Goal: Task Accomplishment & Management: Manage account settings

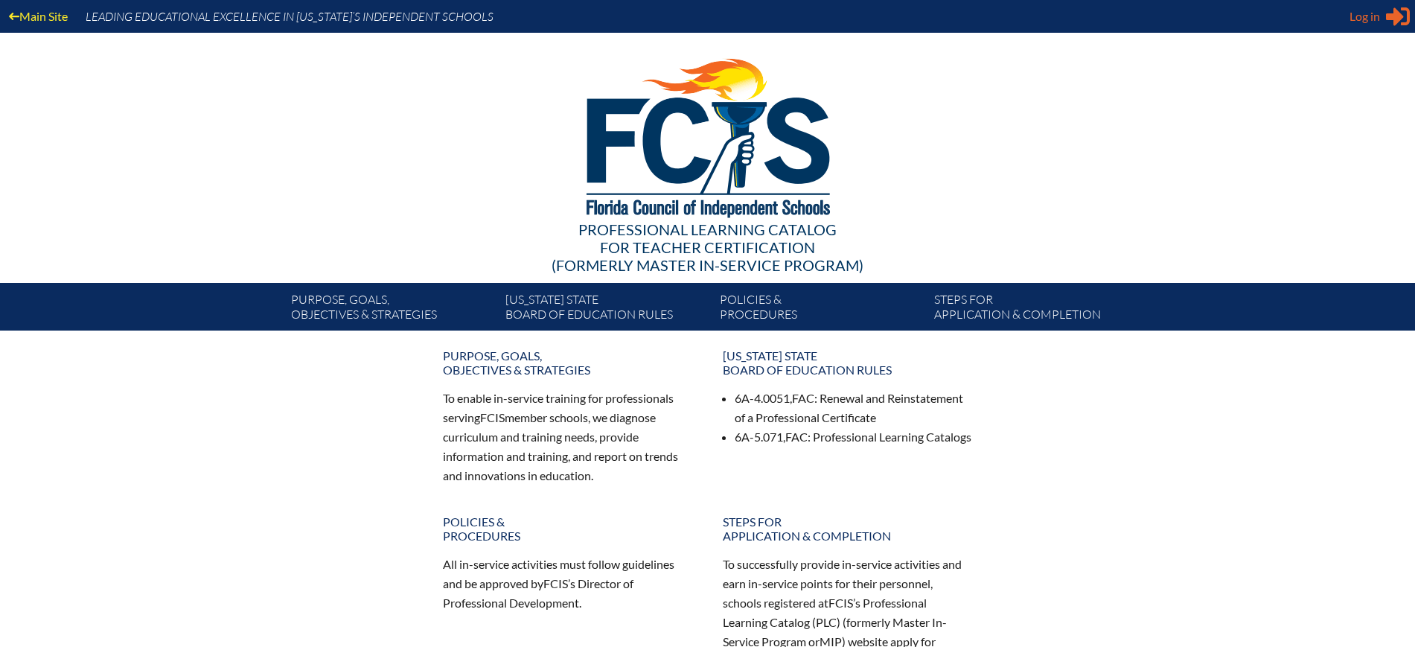
type input "[EMAIL_ADDRESS][DOMAIN_NAME]"
click at [1386, 15] on icon "Sign in or register" at bounding box center [1398, 16] width 24 height 24
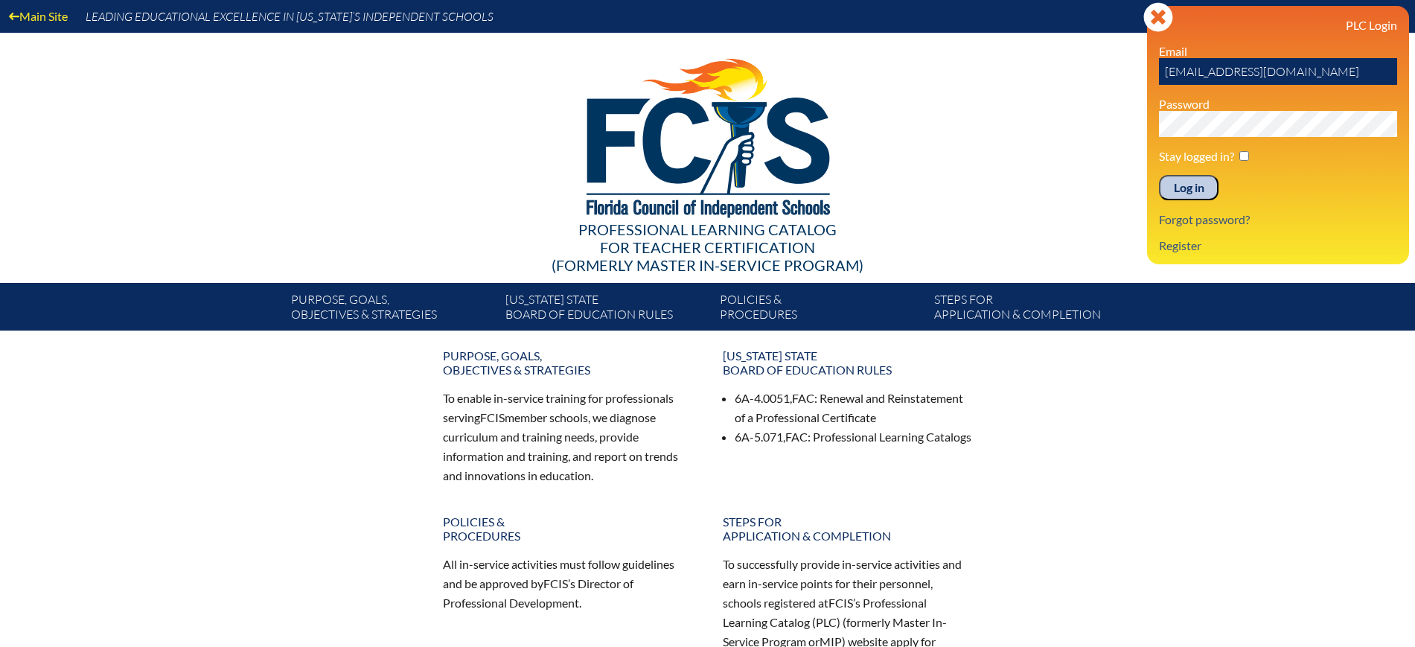
click at [1196, 185] on input "Log in" at bounding box center [1189, 187] width 60 height 25
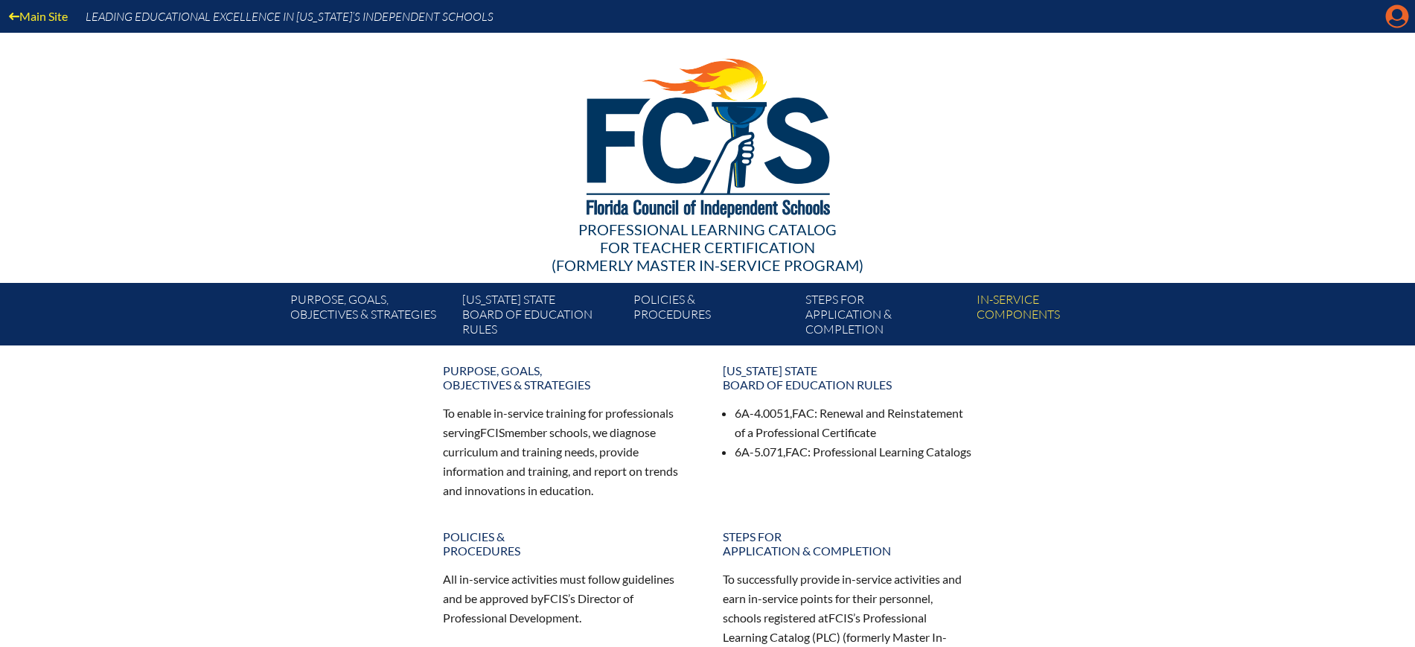
click at [1397, 12] on icon "Manage Account" at bounding box center [1398, 16] width 24 height 24
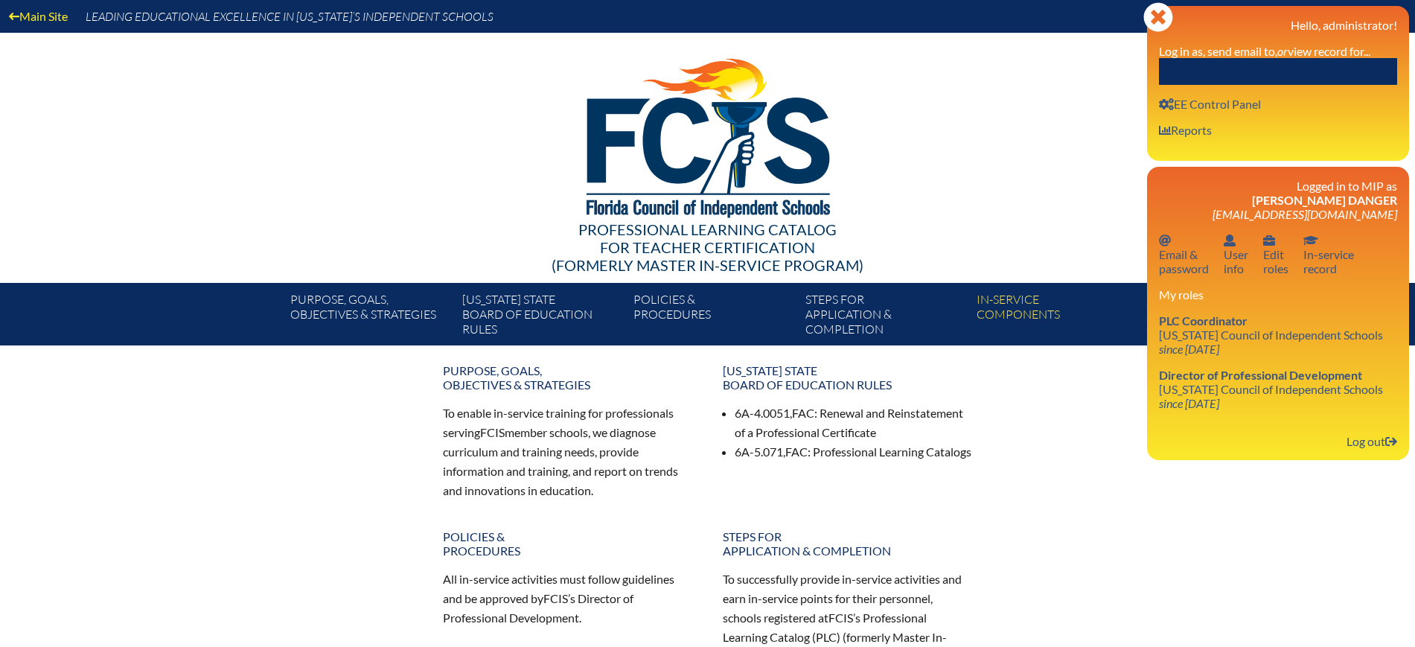
click at [1329, 63] on input "text" at bounding box center [1278, 71] width 238 height 27
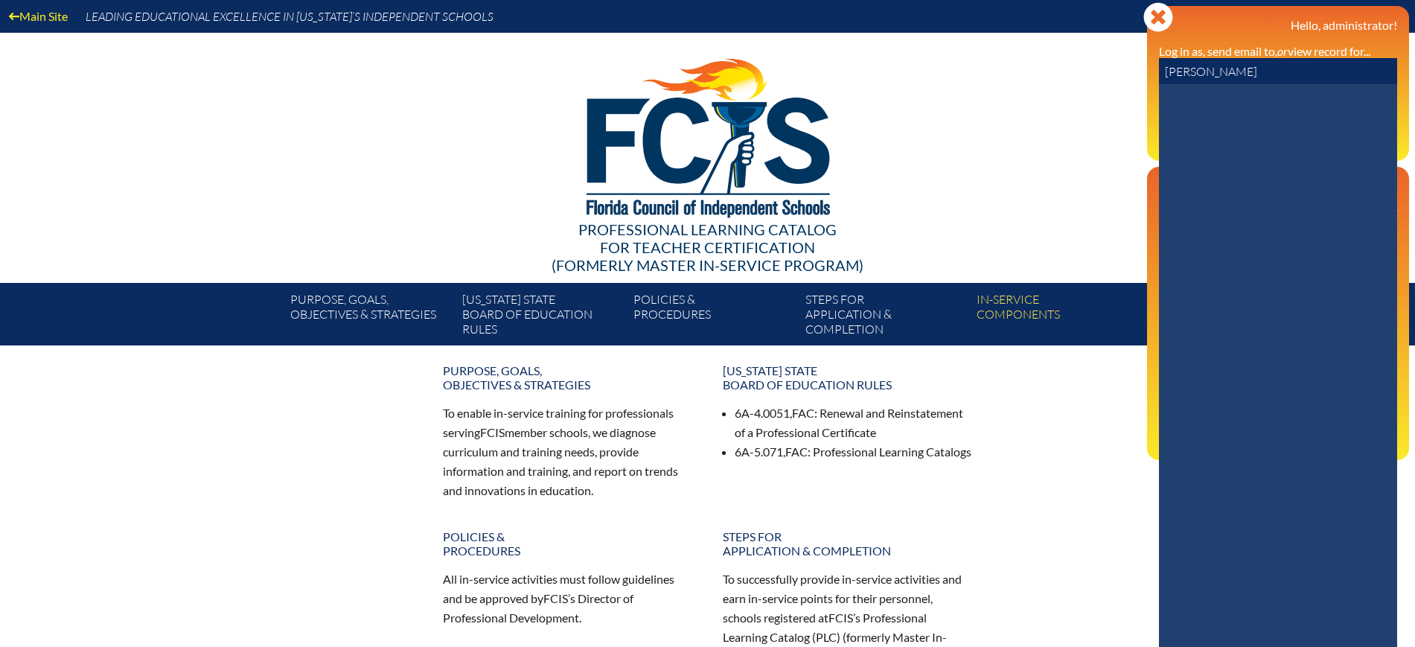
drag, startPoint x: 1289, startPoint y: 66, endPoint x: 1110, endPoint y: 58, distance: 178.9
click at [1110, 58] on div "Main Site Leading Educational Excellence in Florida’s Independent Schools Profe…" at bounding box center [707, 172] width 1415 height 345
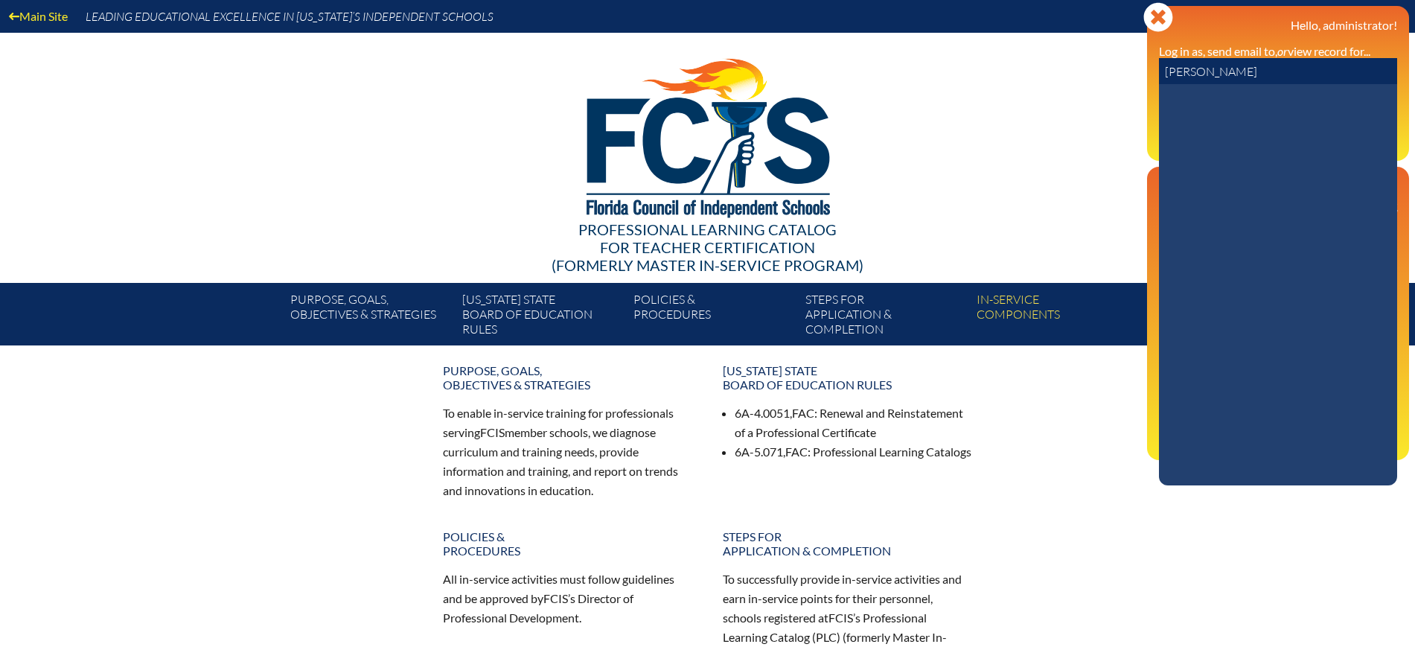
paste input "dillard@academyprep.org"
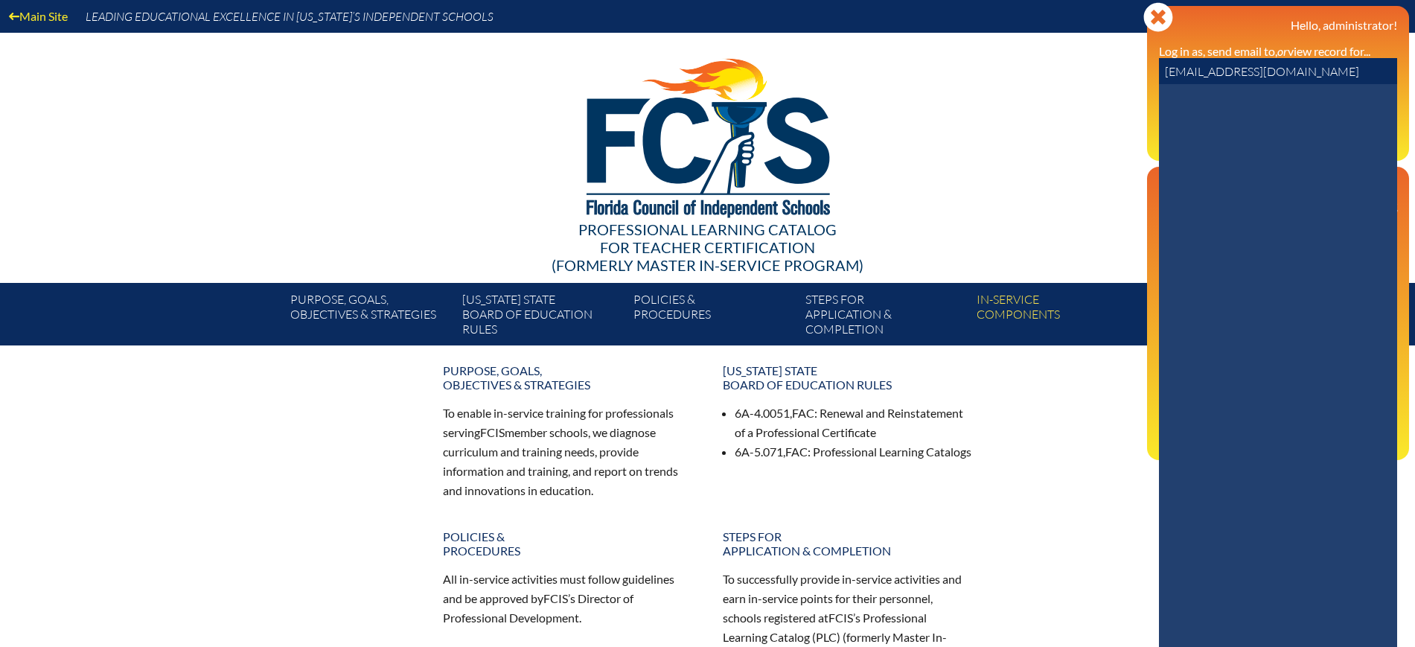
drag, startPoint x: 1201, startPoint y: 68, endPoint x: 1128, endPoint y: 71, distance: 73.1
click at [1128, 71] on div "Main Site Leading Educational Excellence in Florida’s Independent Schools Profe…" at bounding box center [707, 172] width 1415 height 345
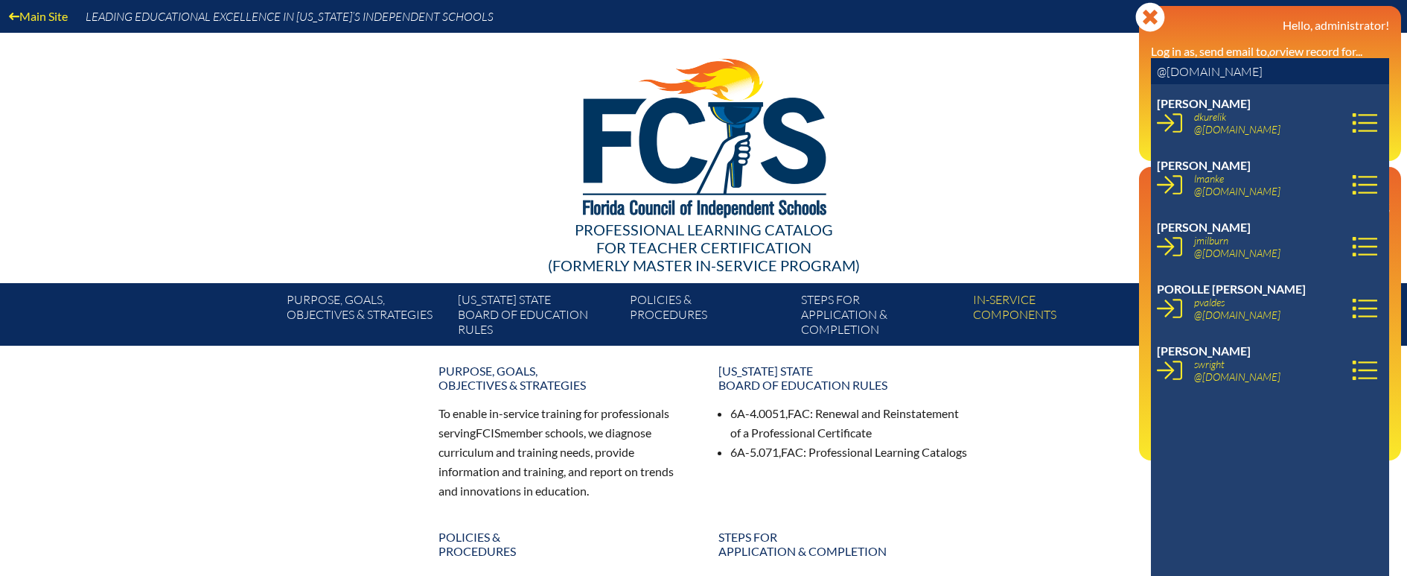
type input "@academyprep.org"
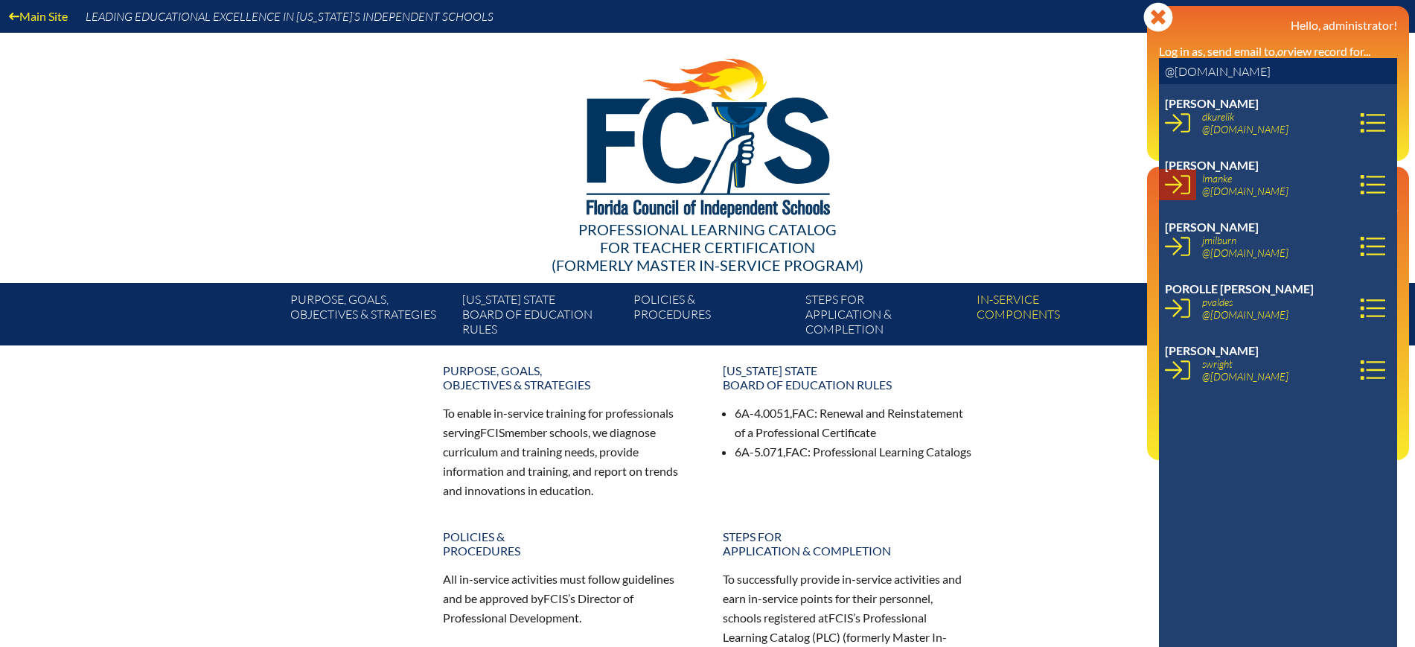
click at [1182, 190] on icon at bounding box center [1177, 184] width 25 height 25
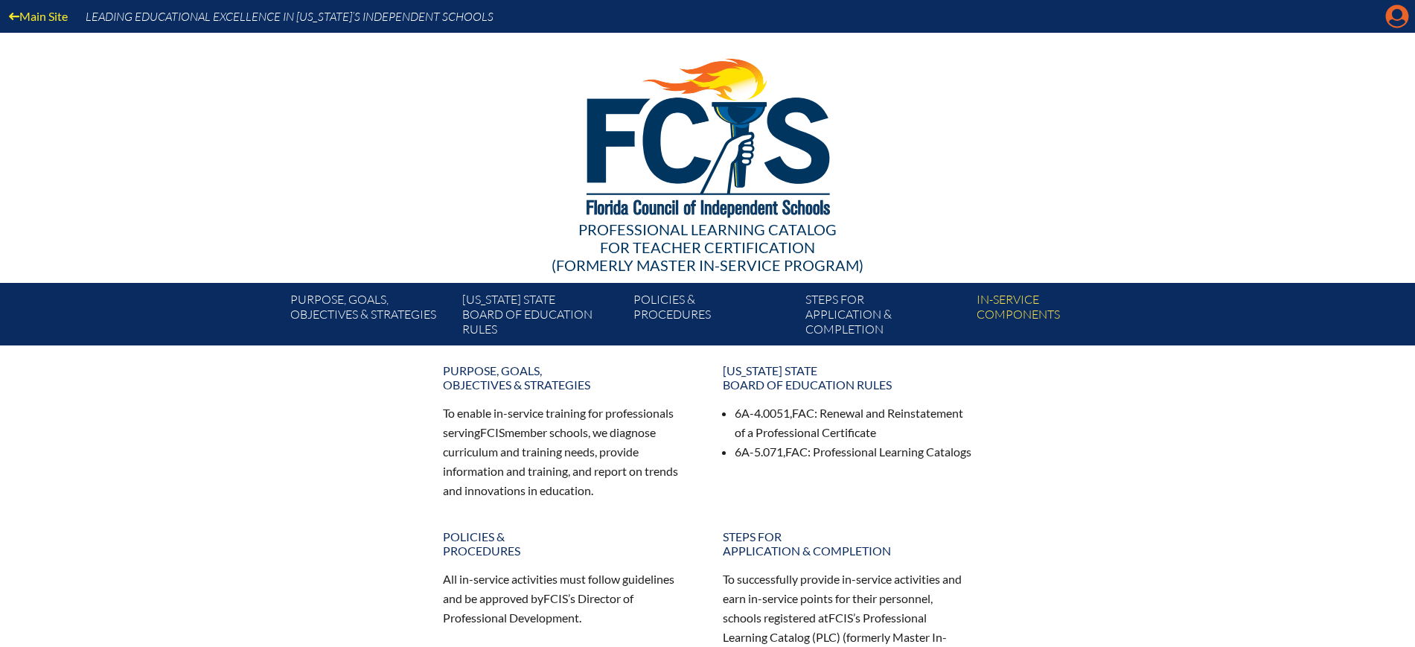
click at [1392, 9] on icon at bounding box center [1397, 16] width 23 height 23
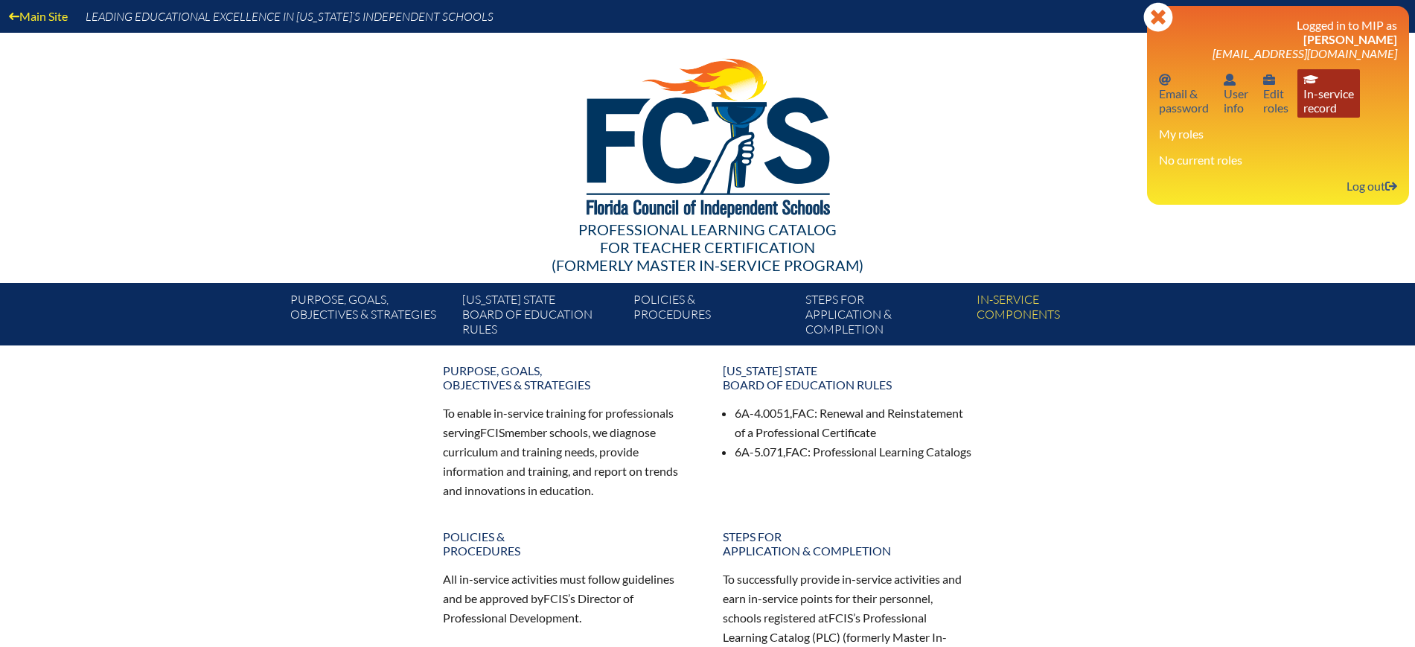
click at [1325, 109] on link "In-service record In-service record" at bounding box center [1329, 93] width 63 height 48
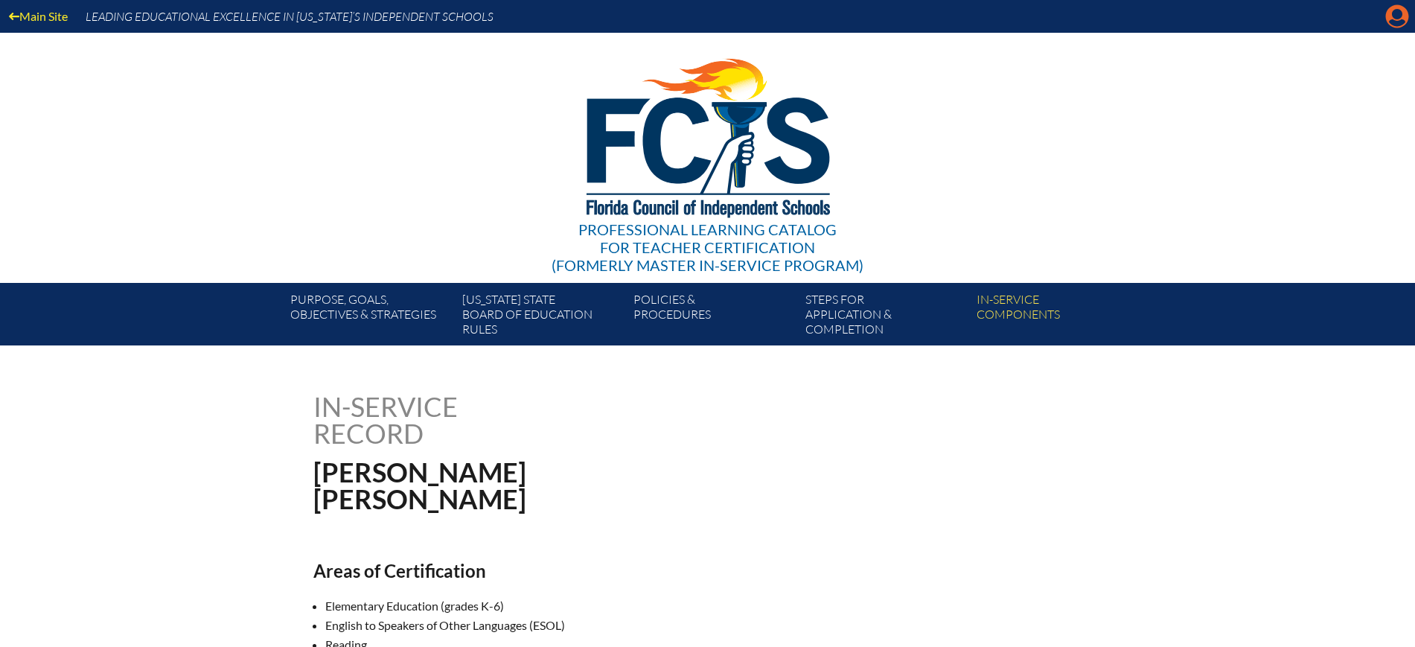
click at [1397, 13] on icon "Manage account" at bounding box center [1398, 16] width 24 height 24
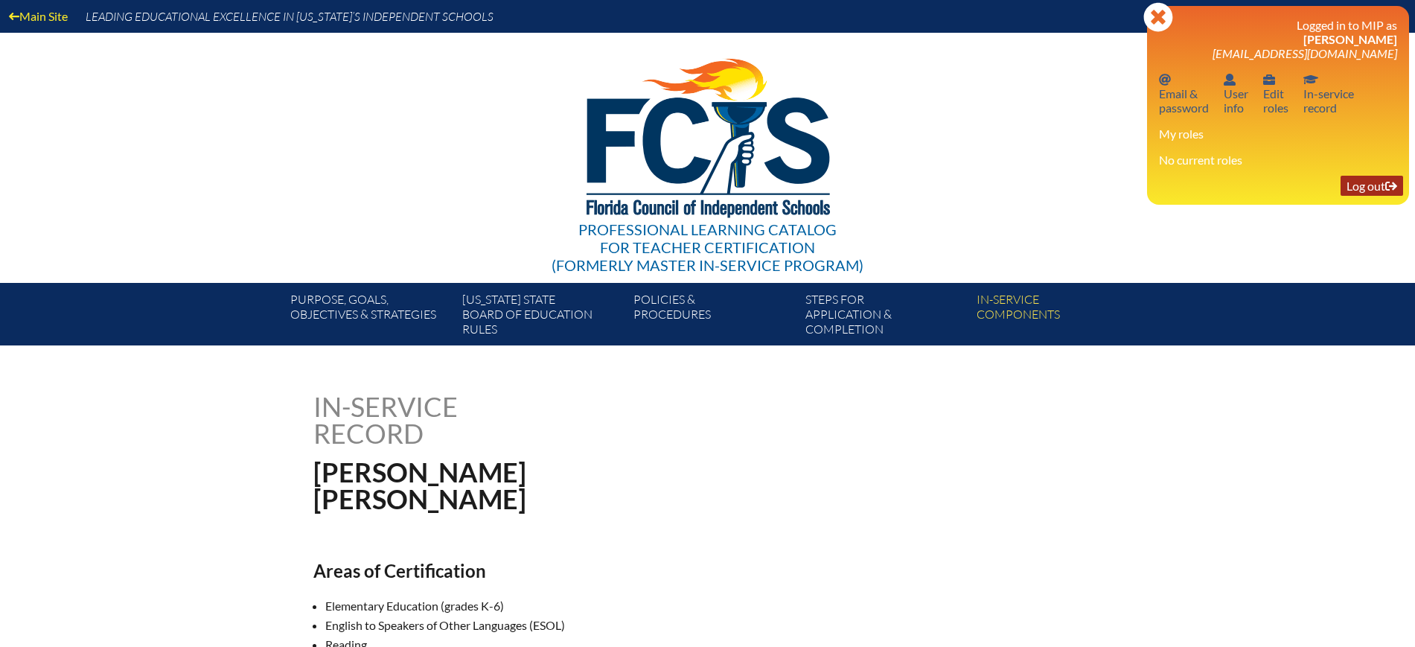
click at [1372, 193] on link "Log out Log out" at bounding box center [1372, 186] width 63 height 20
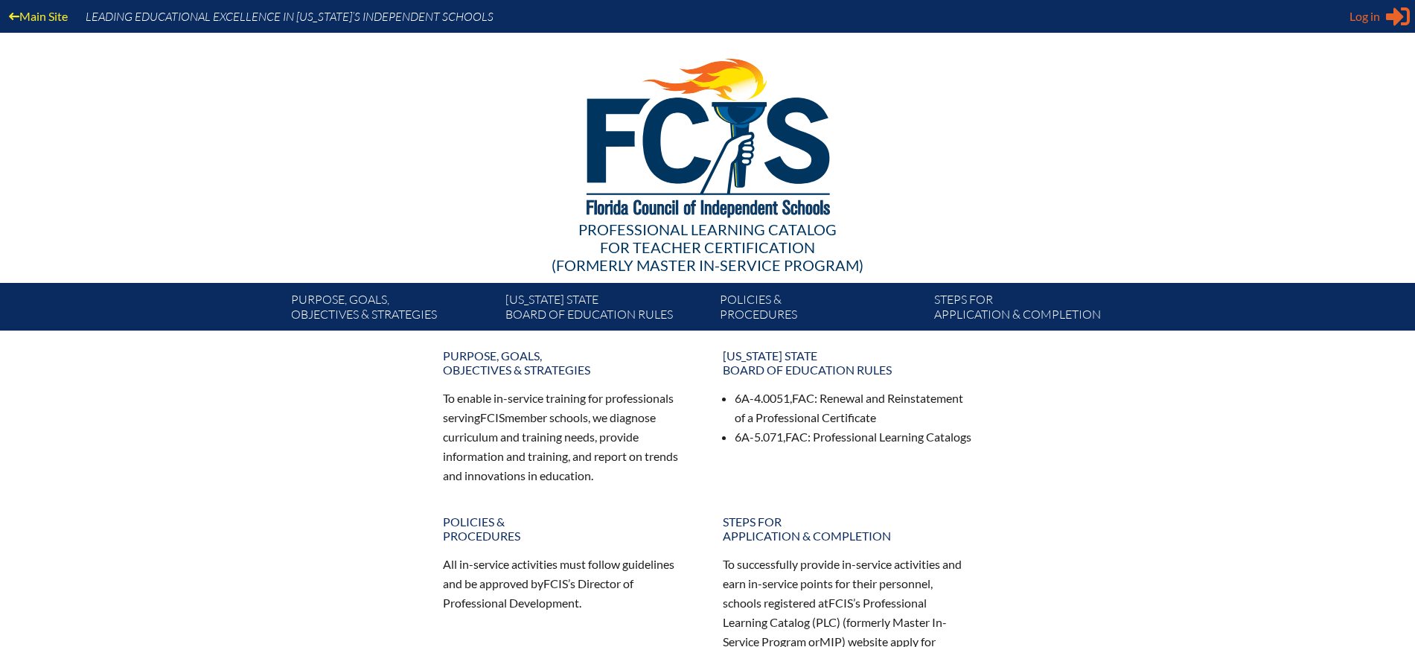
type input "[EMAIL_ADDRESS][DOMAIN_NAME]"
click at [1362, 20] on span "Log in" at bounding box center [1365, 16] width 31 height 18
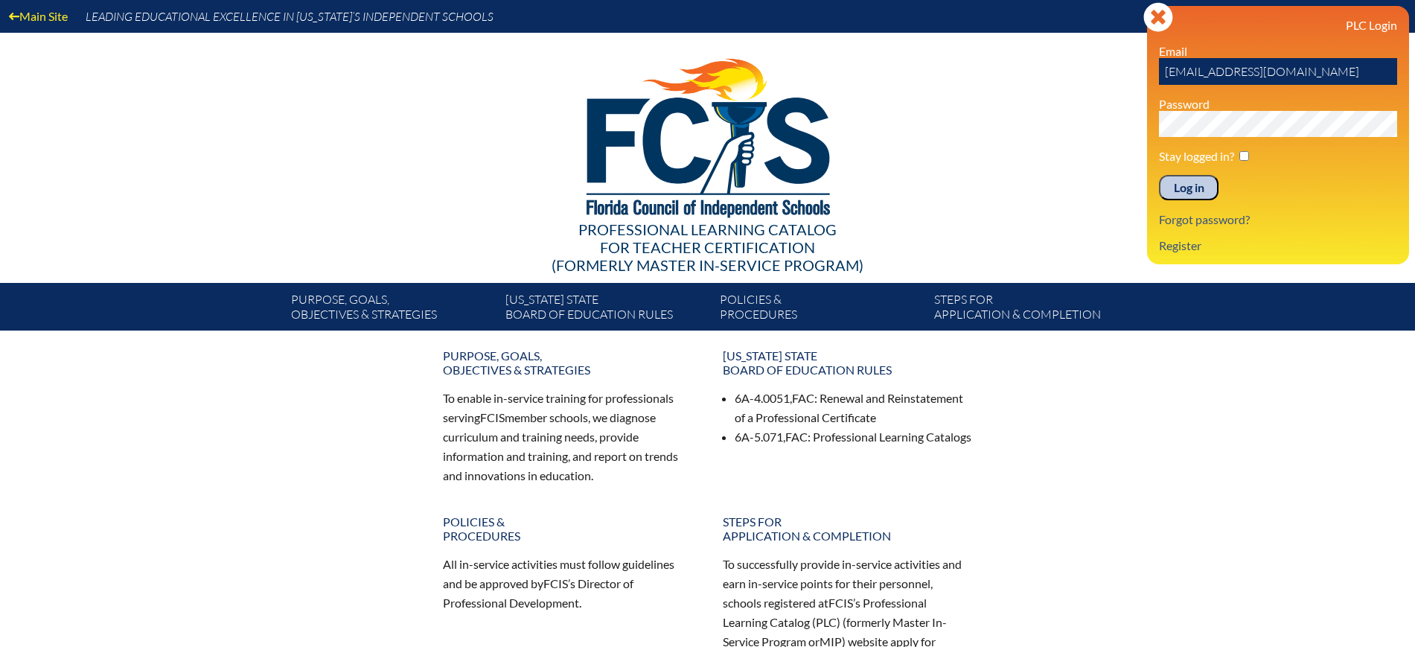
click at [1182, 186] on input "Log in" at bounding box center [1189, 187] width 60 height 25
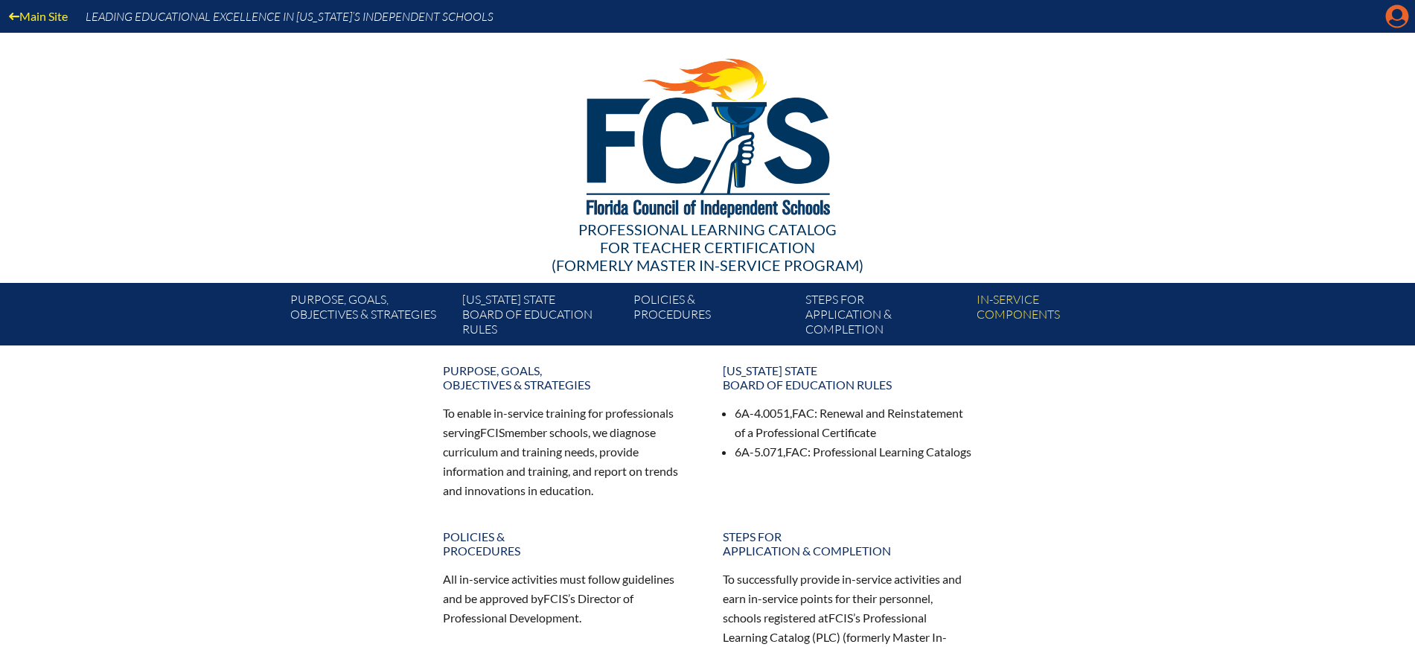
click at [1396, 21] on icon "Manage Account" at bounding box center [1398, 16] width 24 height 24
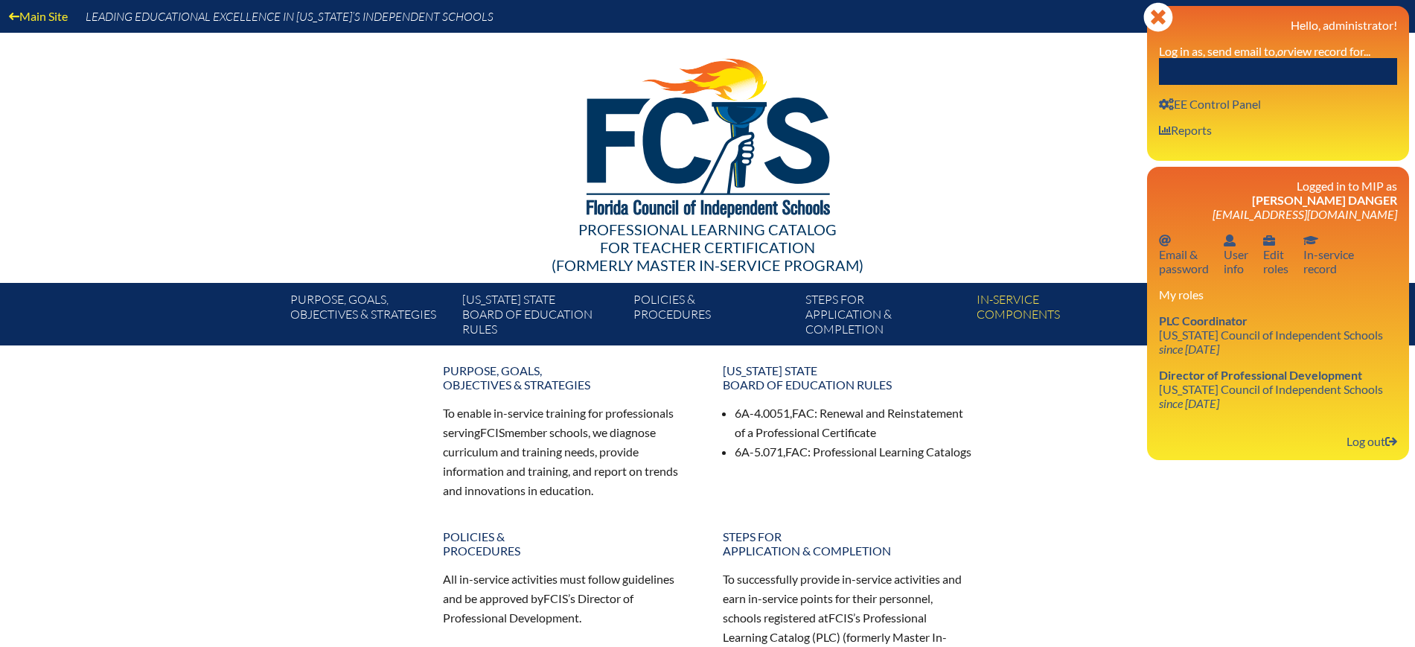
click at [1352, 70] on input "text" at bounding box center [1278, 71] width 238 height 27
paste input "bdillard@academyprep.org"
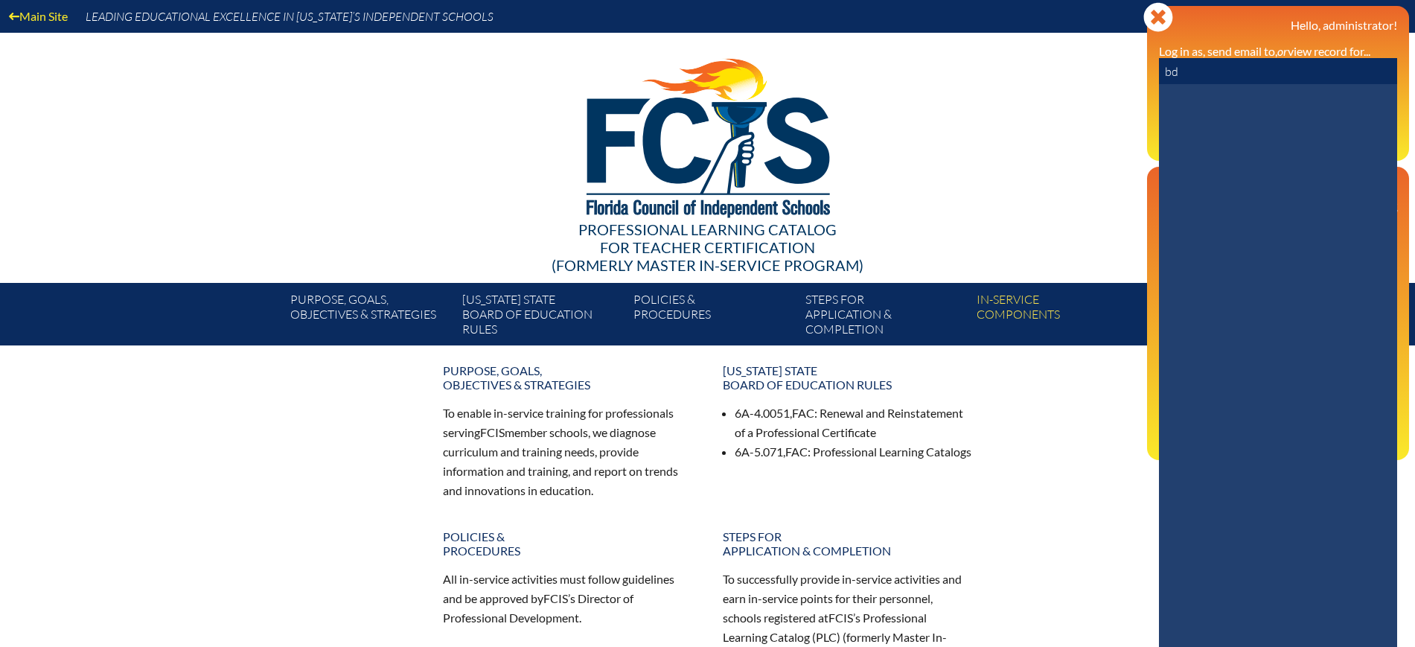
type input "b"
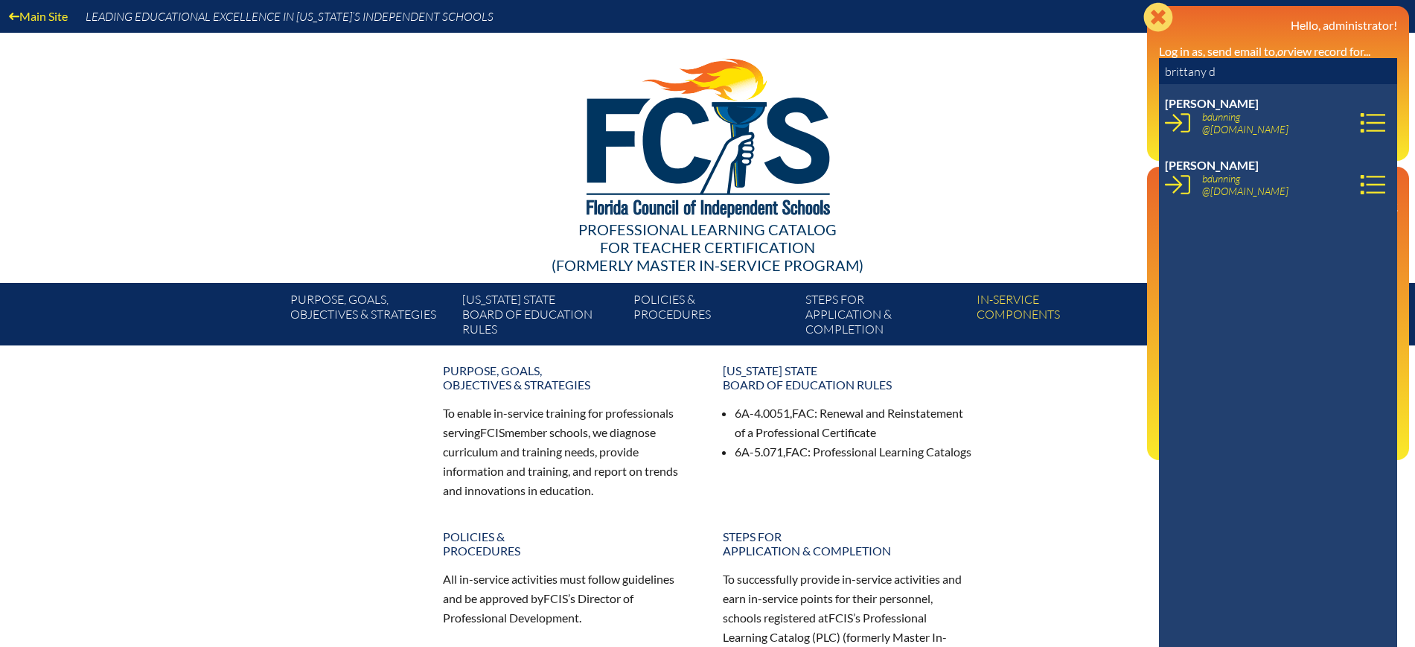
type input "brittany d"
